Goal: Information Seeking & Learning: Learn about a topic

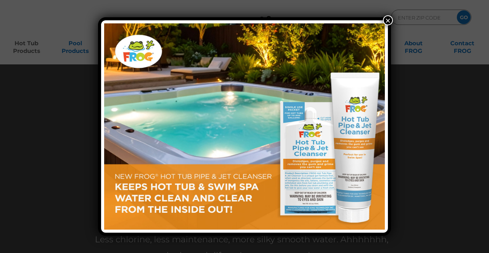
click at [388, 20] on button "×" at bounding box center [388, 20] width 10 height 10
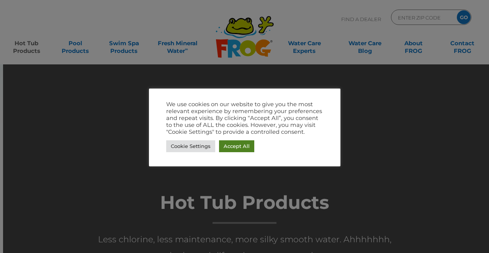
click at [232, 145] on link "Accept All" at bounding box center [236, 146] width 35 height 12
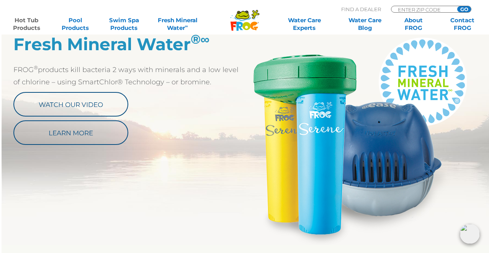
scroll to position [418, 1]
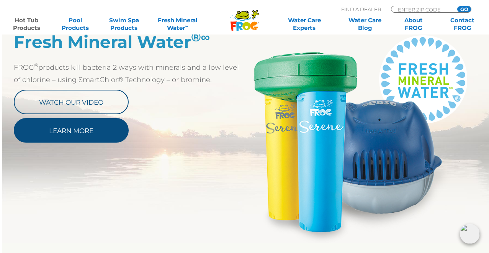
click at [86, 132] on link "Learn More" at bounding box center [71, 130] width 115 height 24
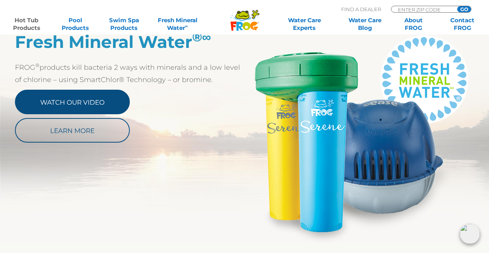
click at [82, 100] on link "Watch Our Video" at bounding box center [72, 102] width 115 height 24
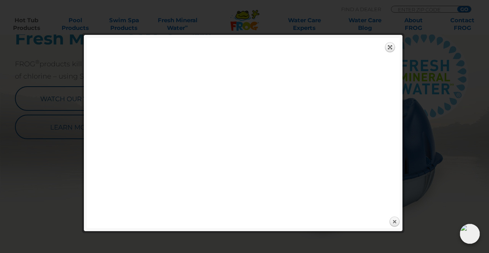
scroll to position [420, 0]
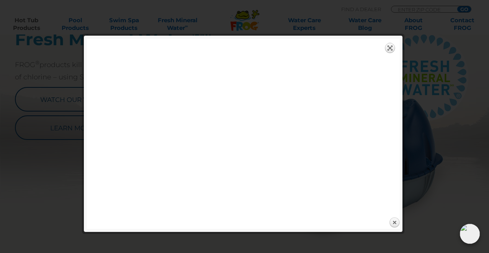
click at [389, 47] on link "Expand" at bounding box center [390, 47] width 11 height 11
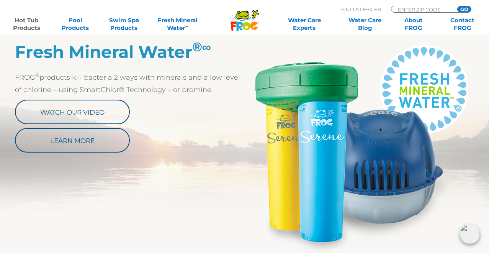
scroll to position [408, 0]
click at [329, 155] on img at bounding box center [359, 146] width 230 height 210
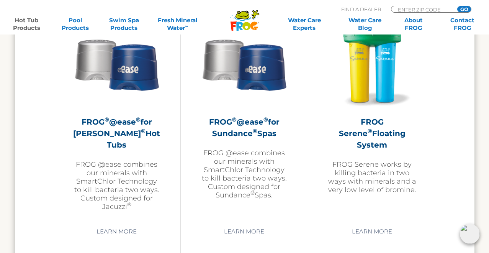
scroll to position [1397, 0]
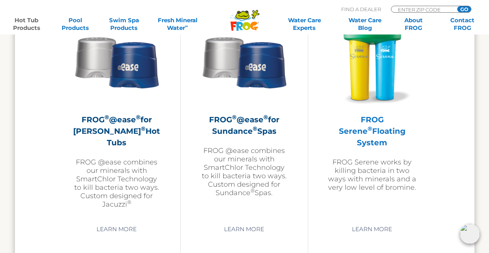
click at [381, 81] on img at bounding box center [372, 61] width 89 height 89
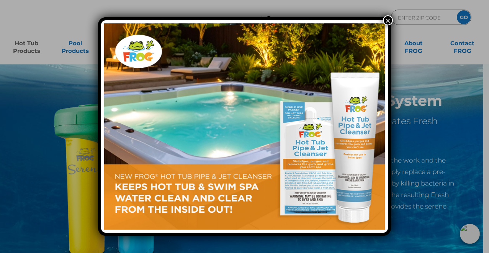
click at [388, 20] on button "×" at bounding box center [388, 20] width 10 height 10
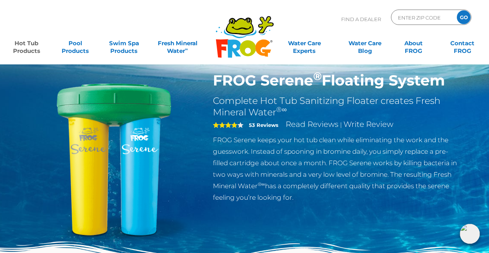
scroll to position [16, 0]
